Goal: Transaction & Acquisition: Purchase product/service

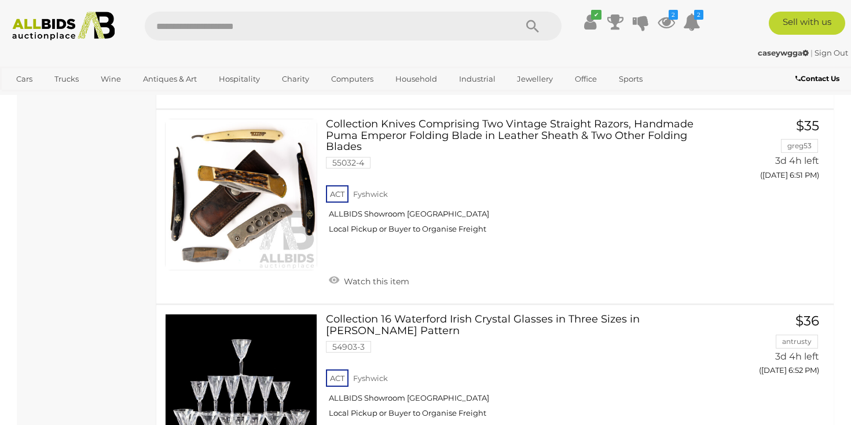
scroll to position [15702, 0]
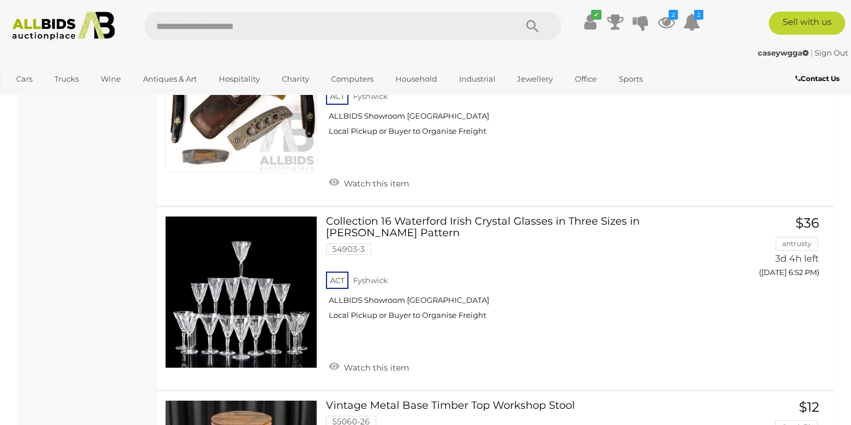
scroll to position [344, 0]
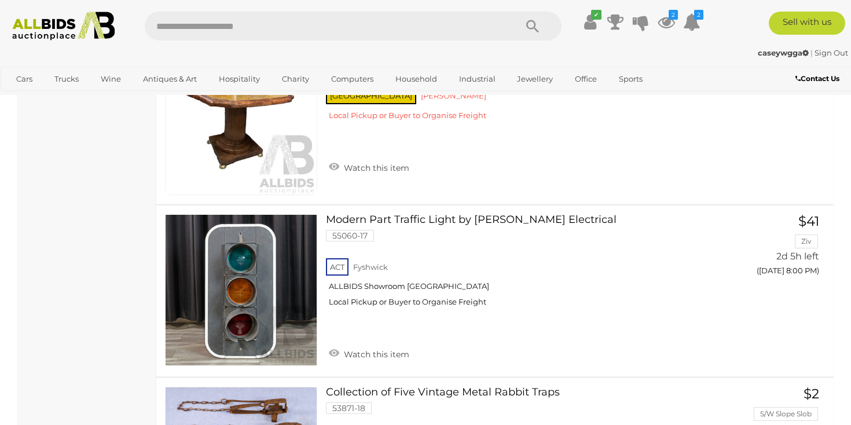
scroll to position [6335, 0]
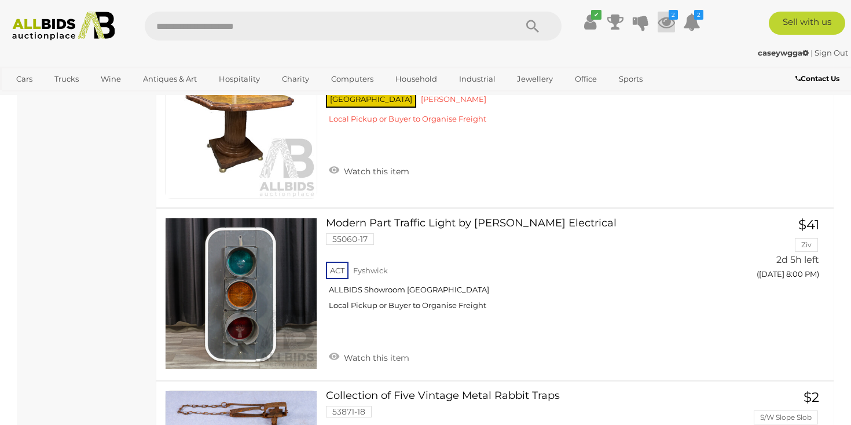
click at [671, 17] on icon "2" at bounding box center [672, 15] width 9 height 10
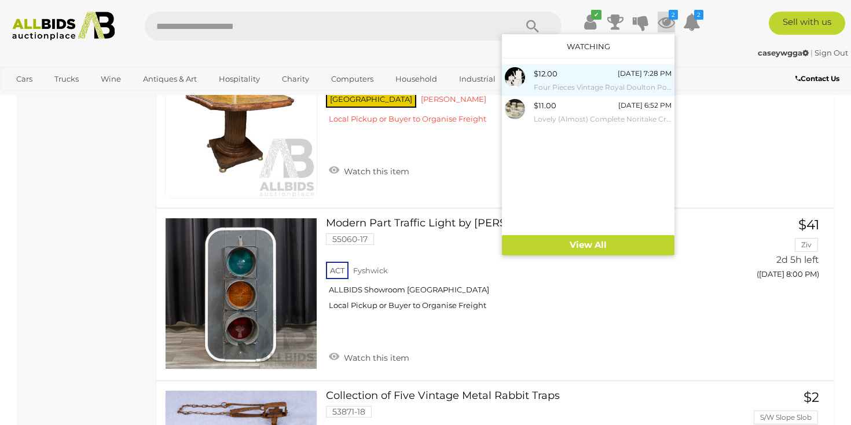
click at [618, 80] on div "[DATE] 7:28 PM" at bounding box center [645, 73] width 54 height 13
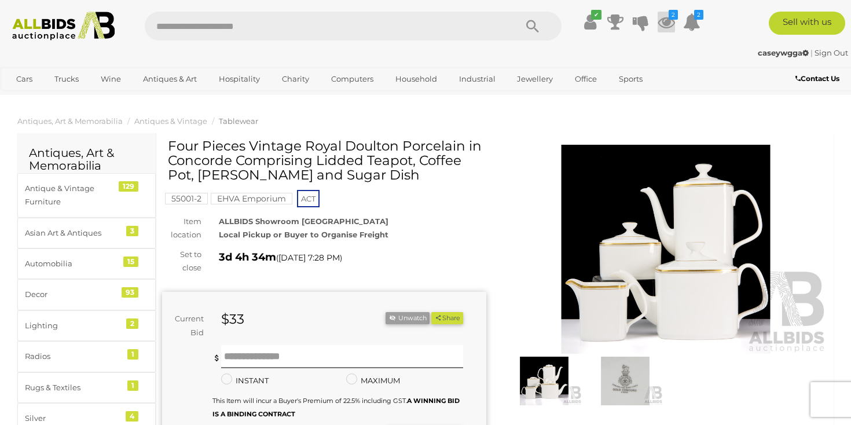
click at [669, 12] on icon "2" at bounding box center [672, 15] width 9 height 10
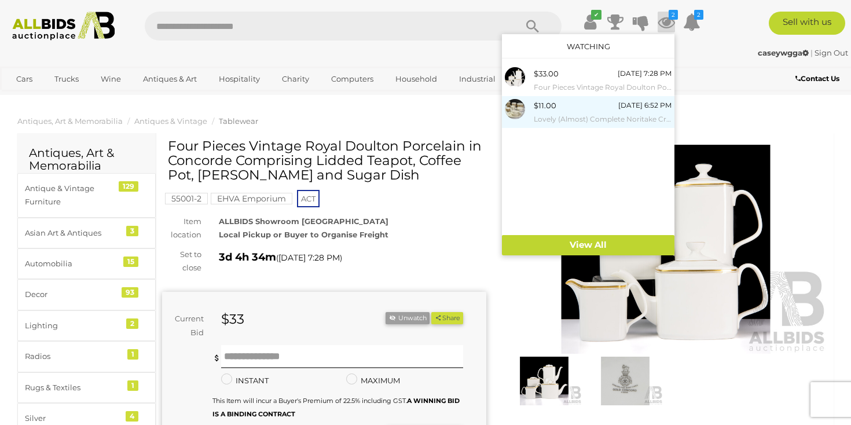
click at [556, 110] on span "$11.00" at bounding box center [545, 105] width 23 height 9
